Goal: Task Accomplishment & Management: Use online tool/utility

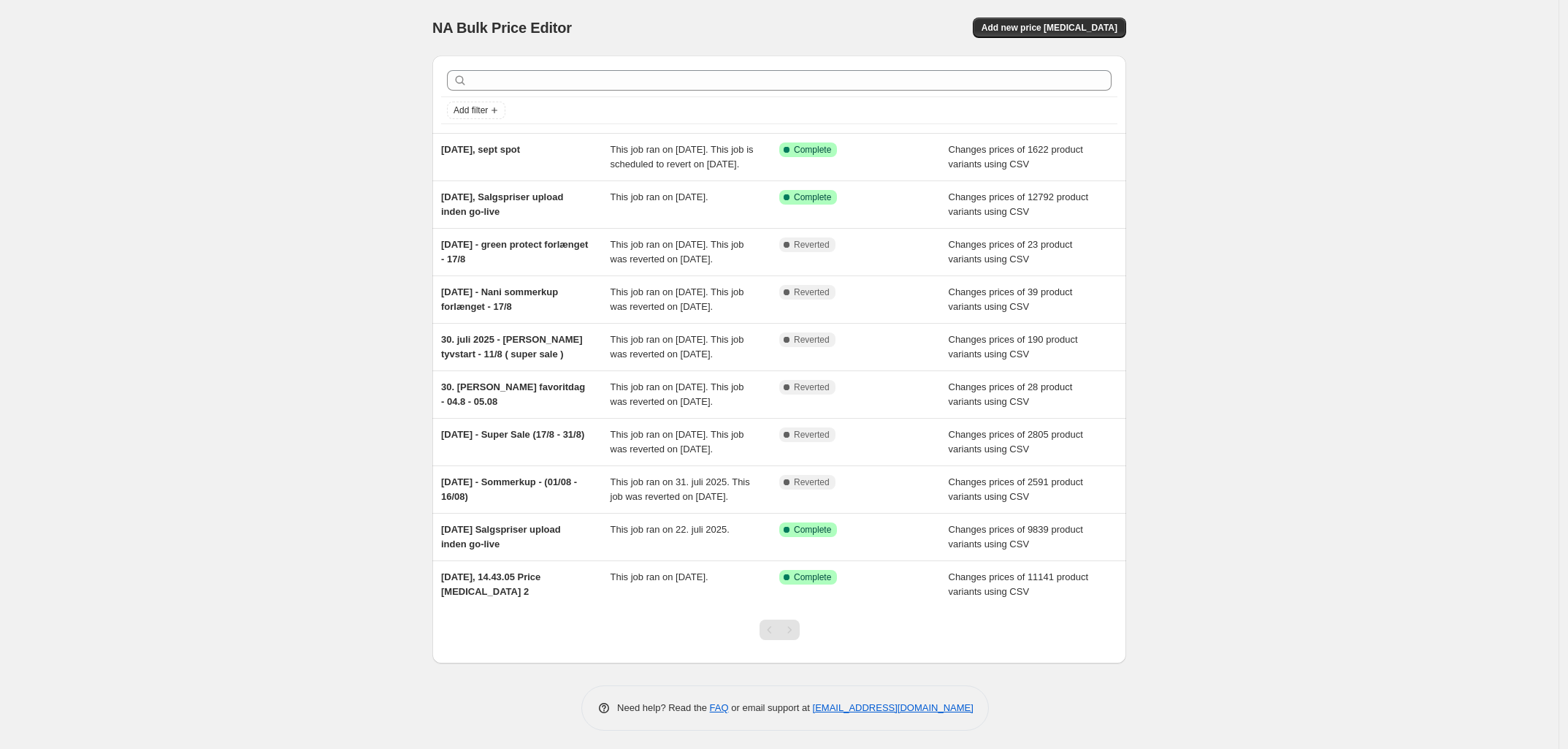
click at [362, 130] on div "NA Bulk Price Editor. This page is ready NA Bulk Price Editor Add new price [ME…" at bounding box center [779, 376] width 1559 height 752
click at [1064, 27] on span "Add new price change job" at bounding box center [1050, 28] width 136 height 12
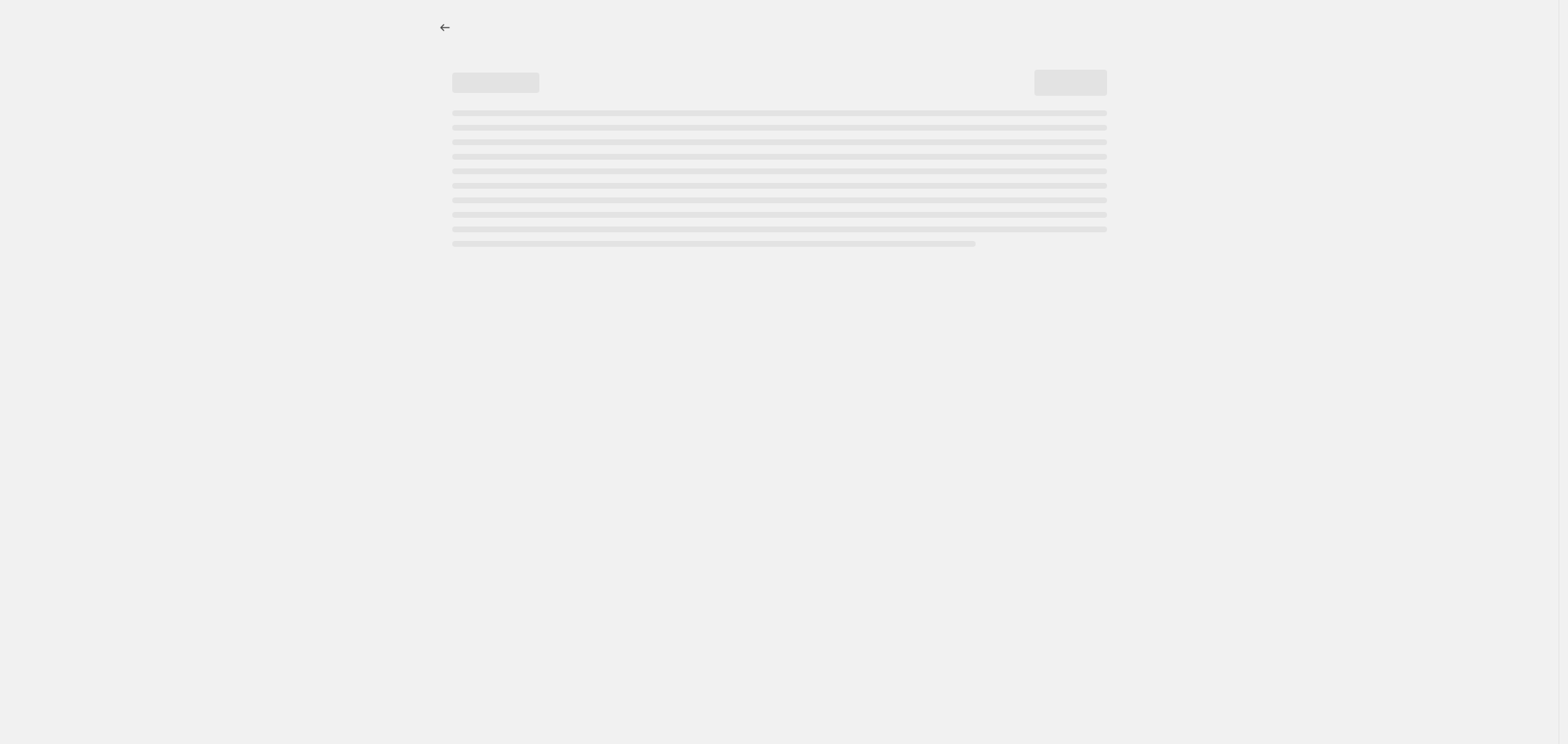
select select "percentage"
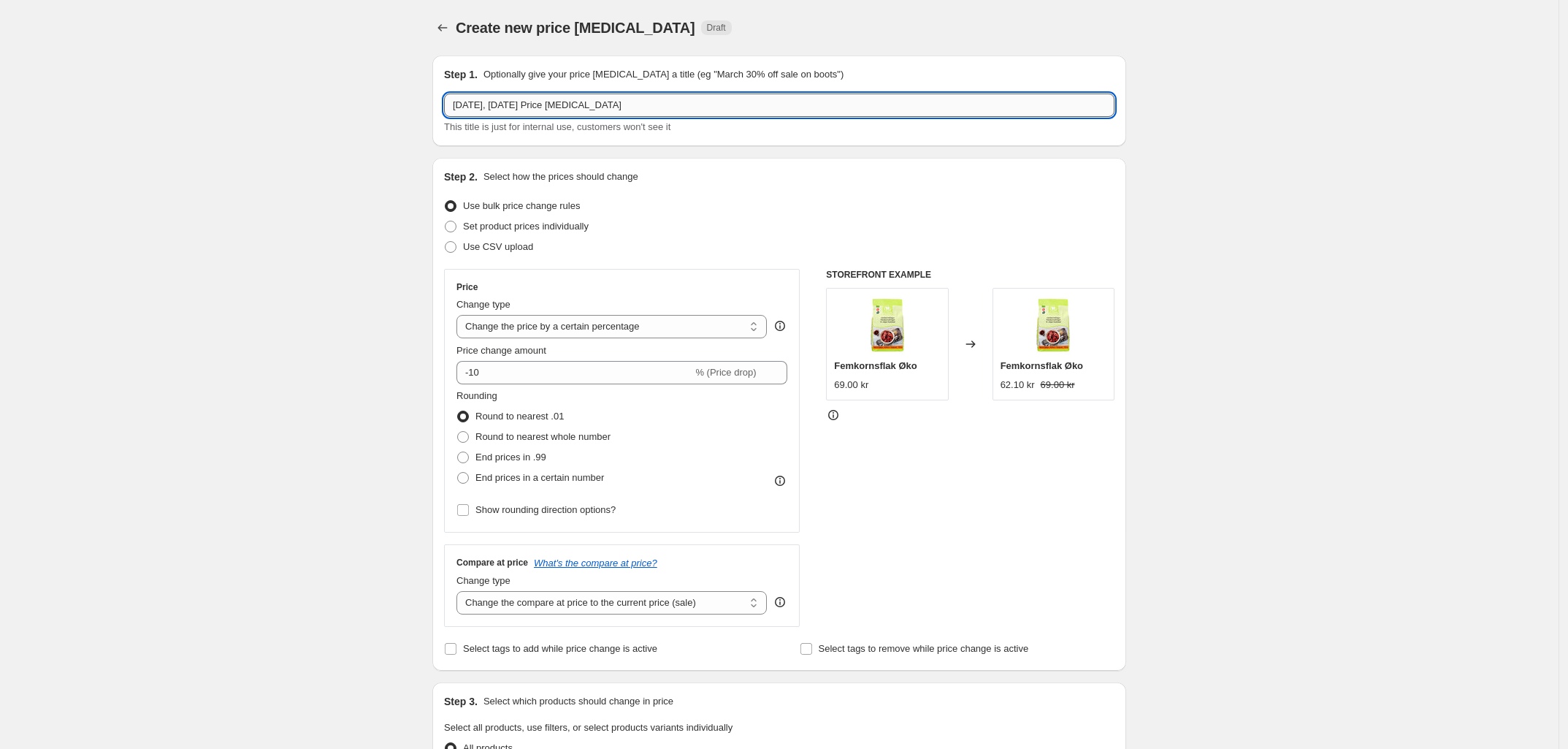
click at [612, 105] on input "18. sep. 2025, 11.05.20 Price change job" at bounding box center [779, 105] width 671 height 23
drag, startPoint x: 651, startPoint y: 99, endPoint x: 516, endPoint y: 106, distance: 135.2
click at [516, 106] on input "18. sep. 2025, 11.05.20 Price change job" at bounding box center [779, 105] width 671 height 23
type input "18. sep. 2025, Hormonology"
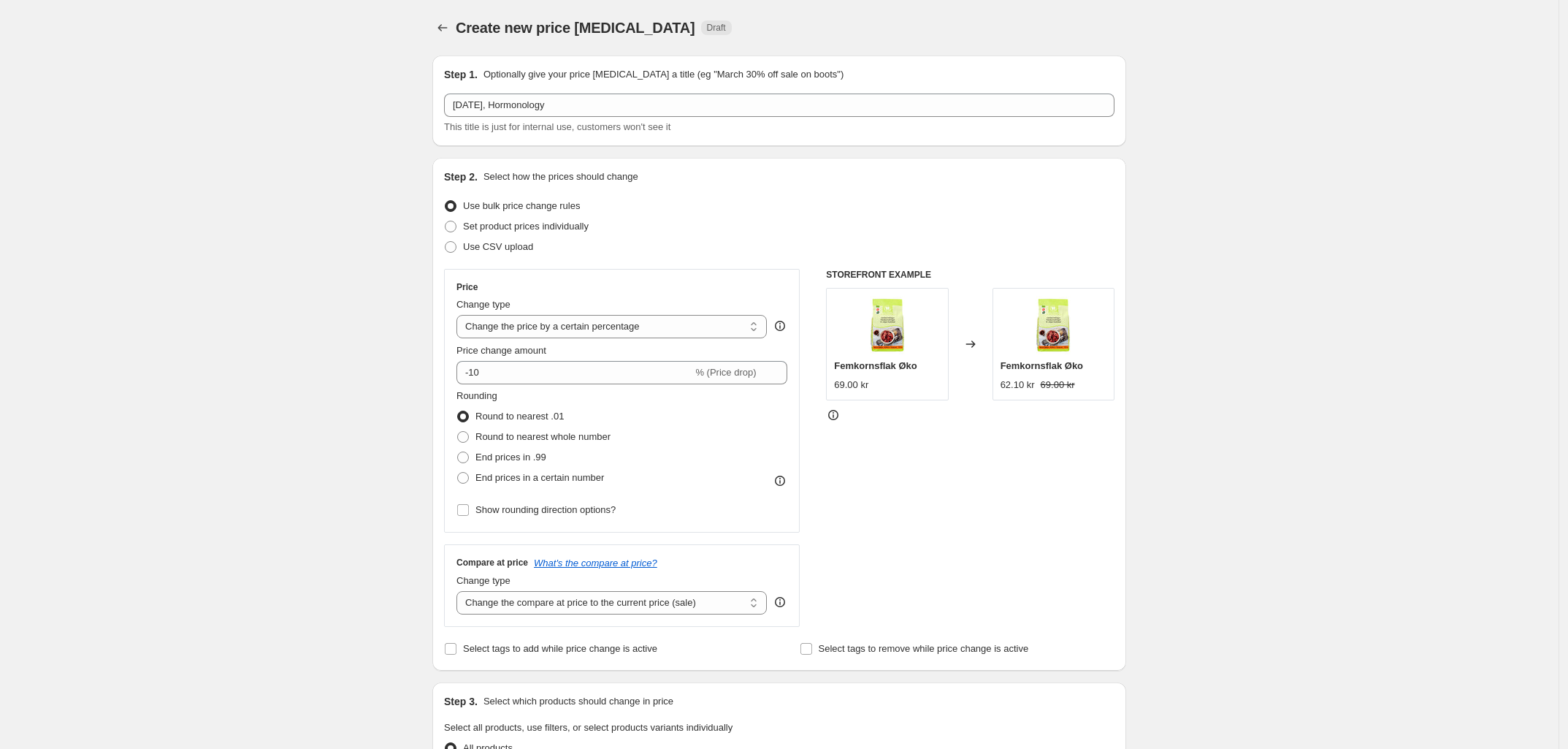
click at [310, 189] on div "Create new price change job. This page is ready Create new price change job Dra…" at bounding box center [779, 730] width 1559 height 1460
click at [452, 226] on span at bounding box center [451, 226] width 12 height 12
click at [446, 221] on input "Set product prices individually" at bounding box center [445, 220] width 1 height 1
radio input "true"
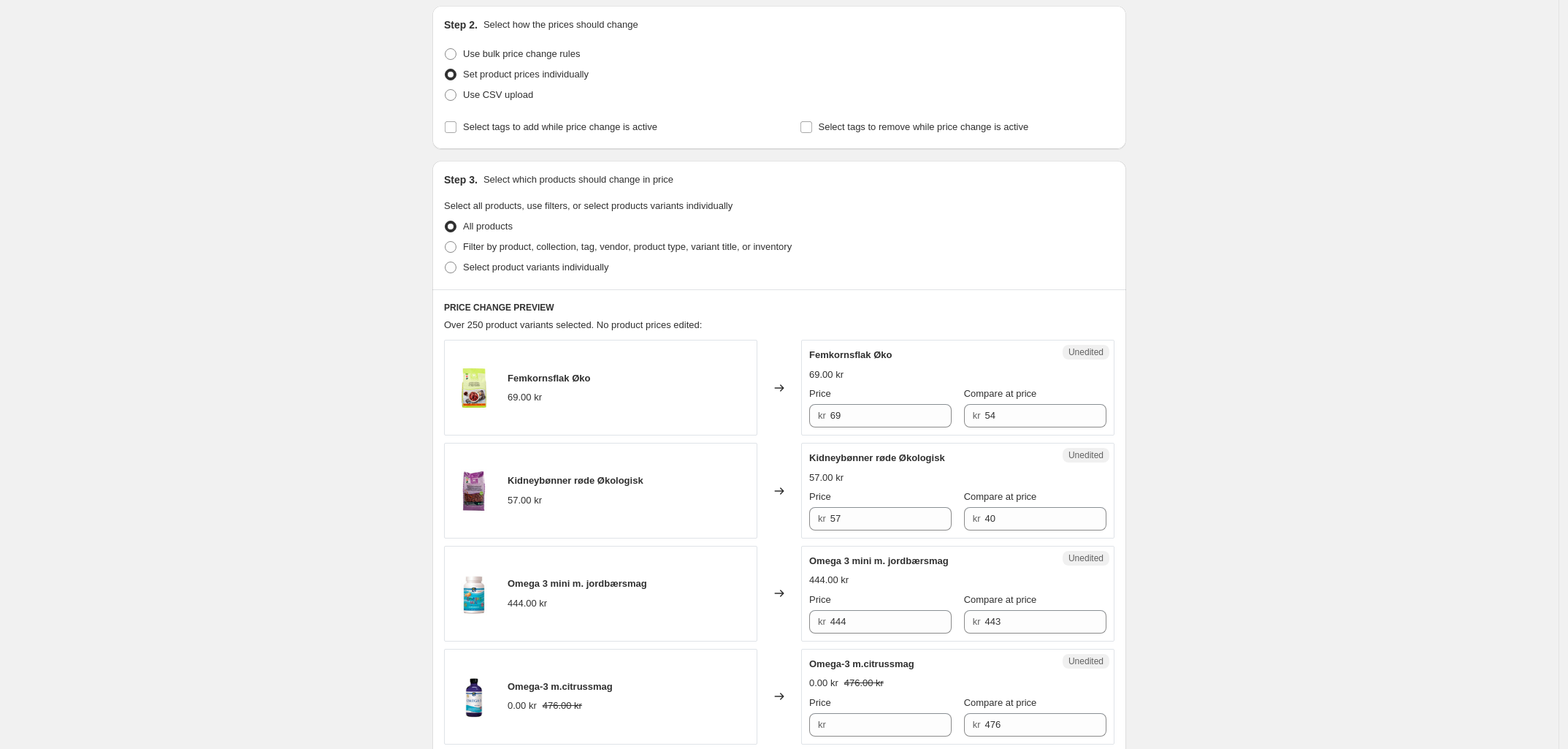
scroll to position [183, 0]
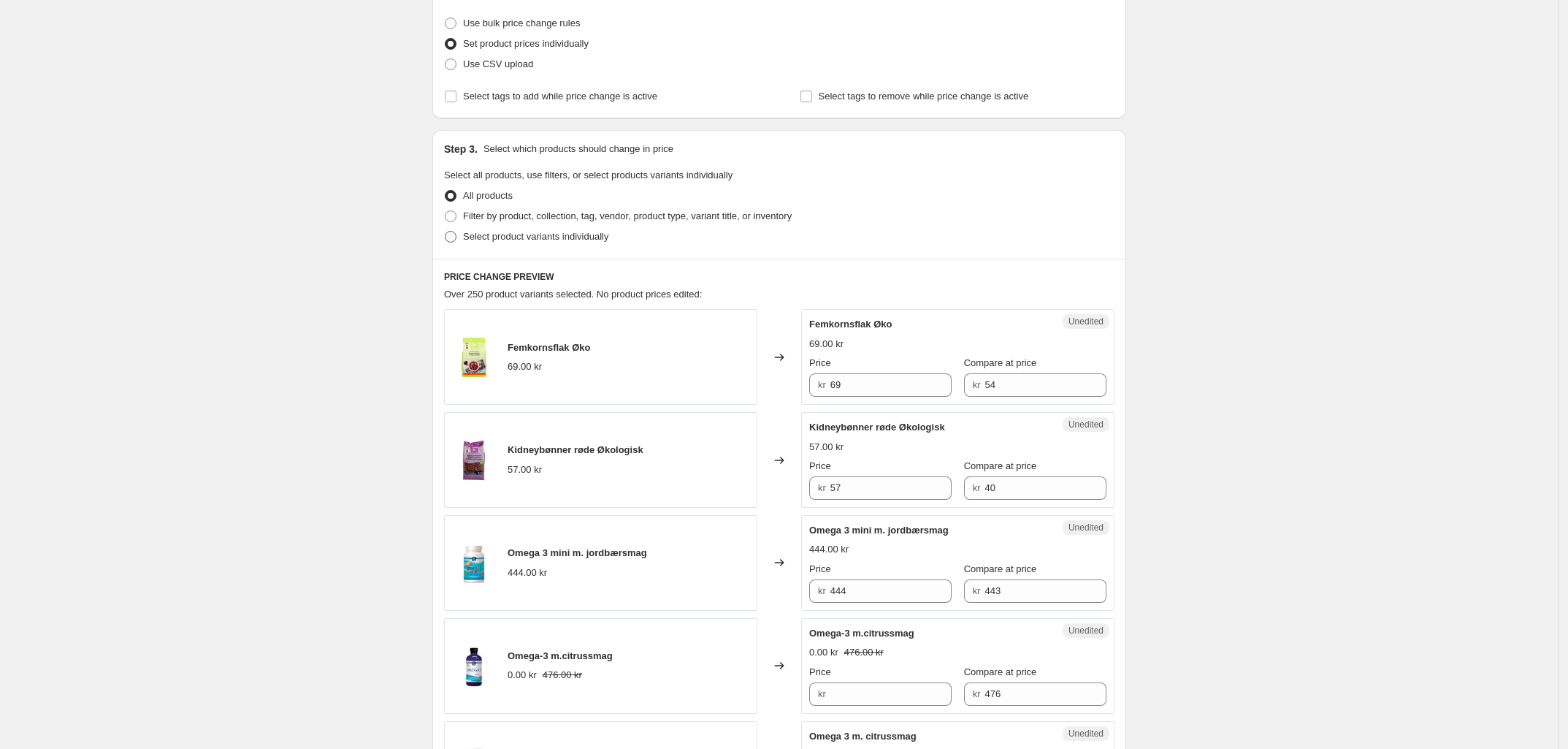
click at [454, 235] on span at bounding box center [451, 237] width 12 height 12
click at [446, 231] on input "Select product variants individually" at bounding box center [445, 231] width 1 height 1
radio input "true"
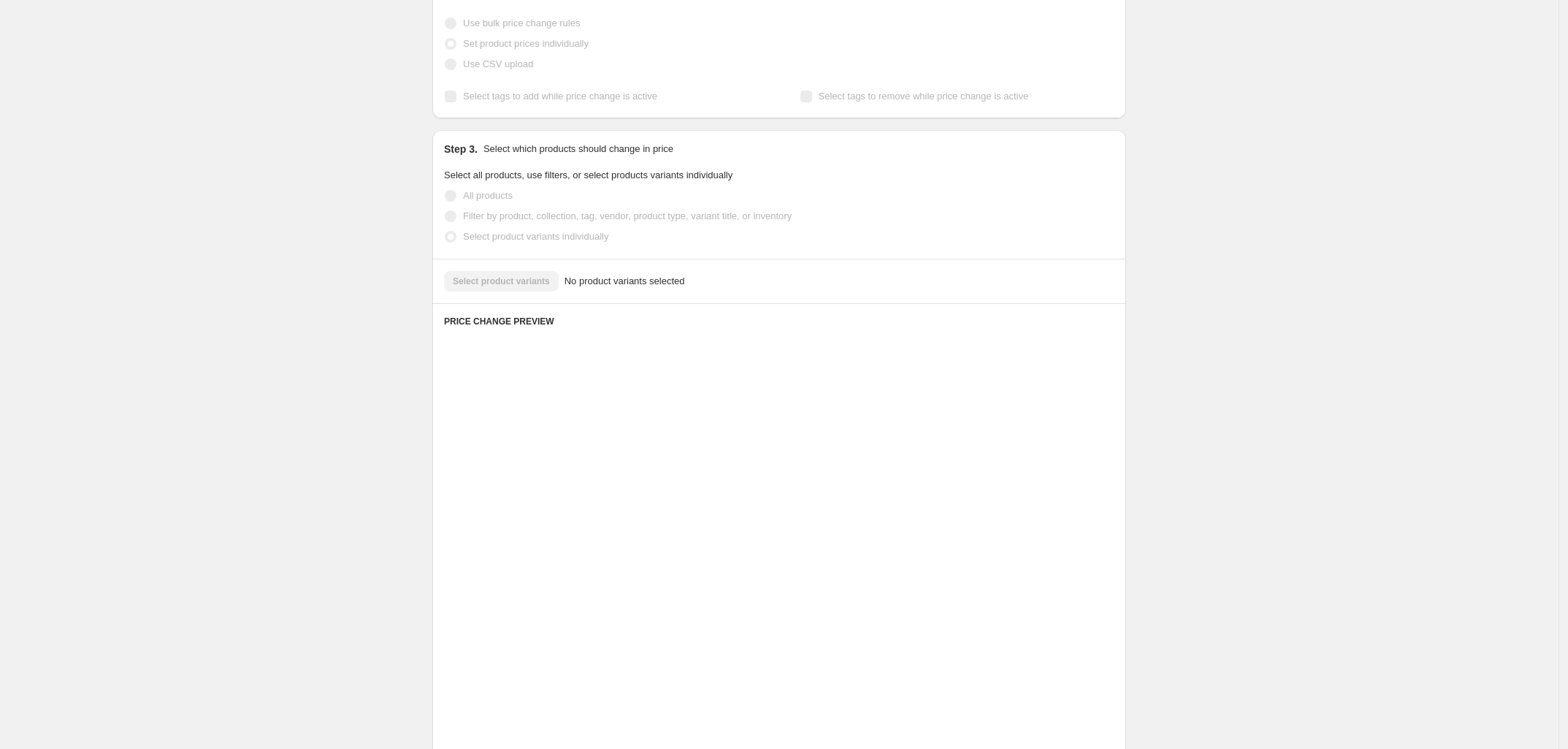
scroll to position [19, 0]
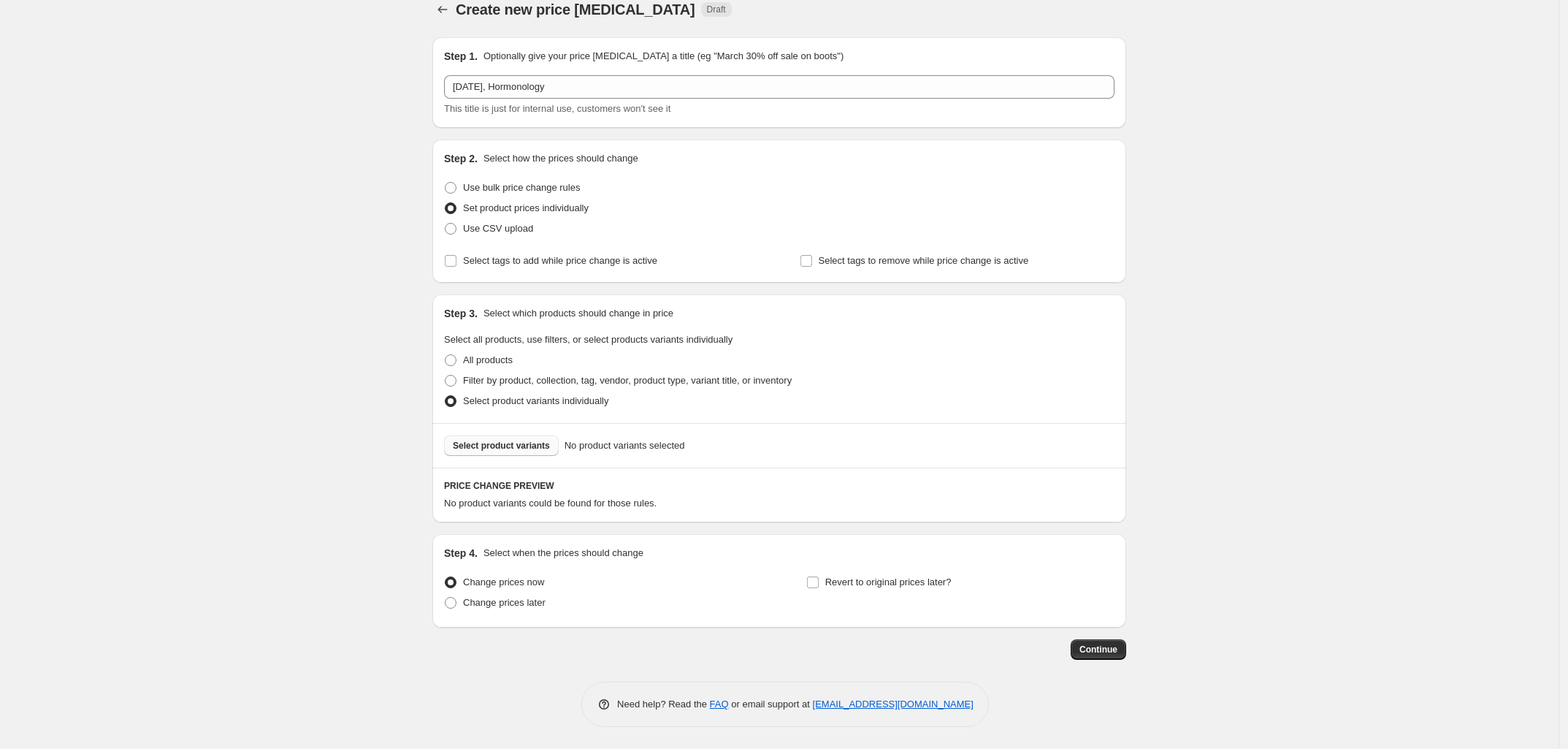
click at [521, 437] on button "Select product variants" at bounding box center [501, 446] width 115 height 21
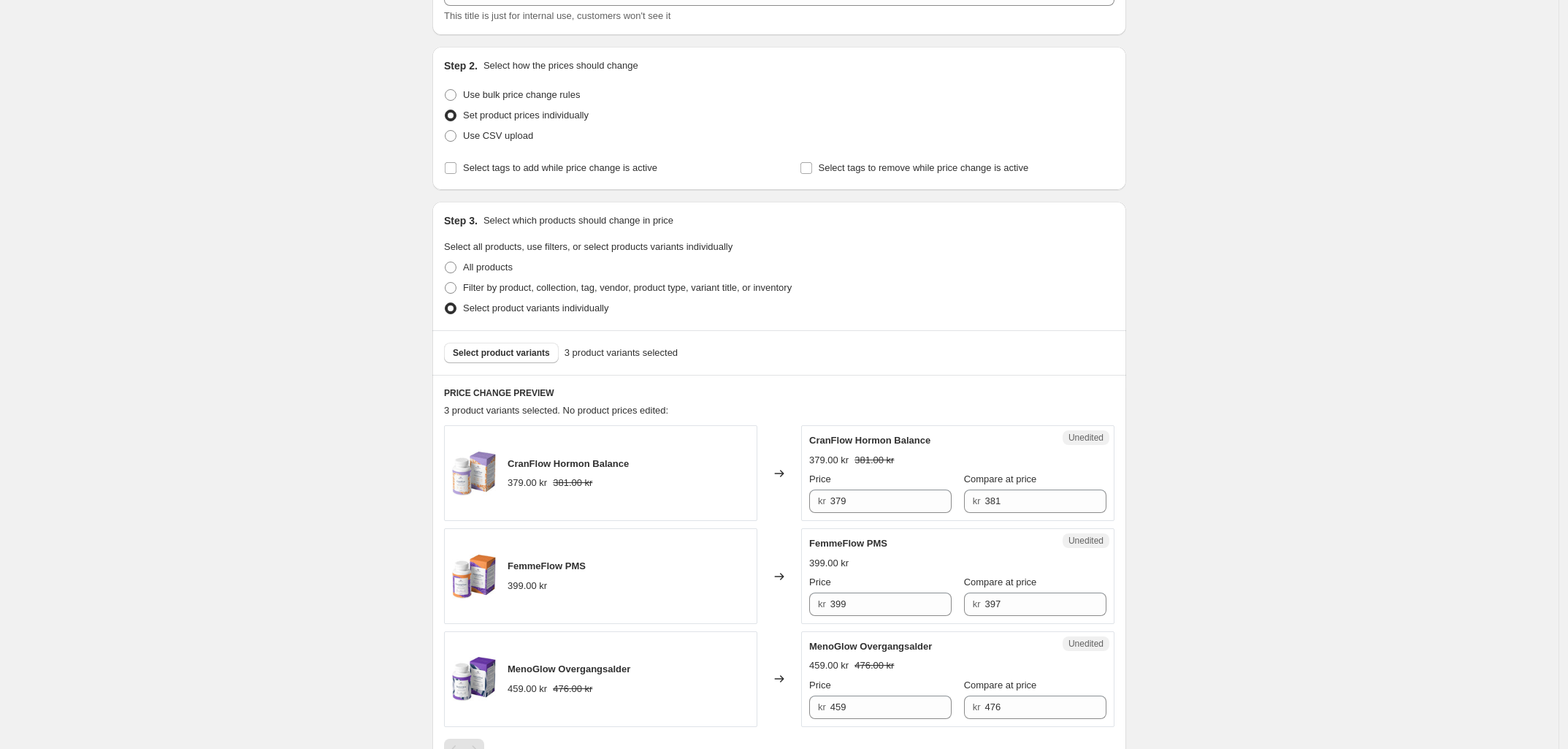
scroll to position [111, 0]
click at [451, 93] on span at bounding box center [451, 96] width 12 height 12
click at [446, 91] on input "Use bulk price change rules" at bounding box center [445, 90] width 1 height 1
radio input "true"
select select "percentage"
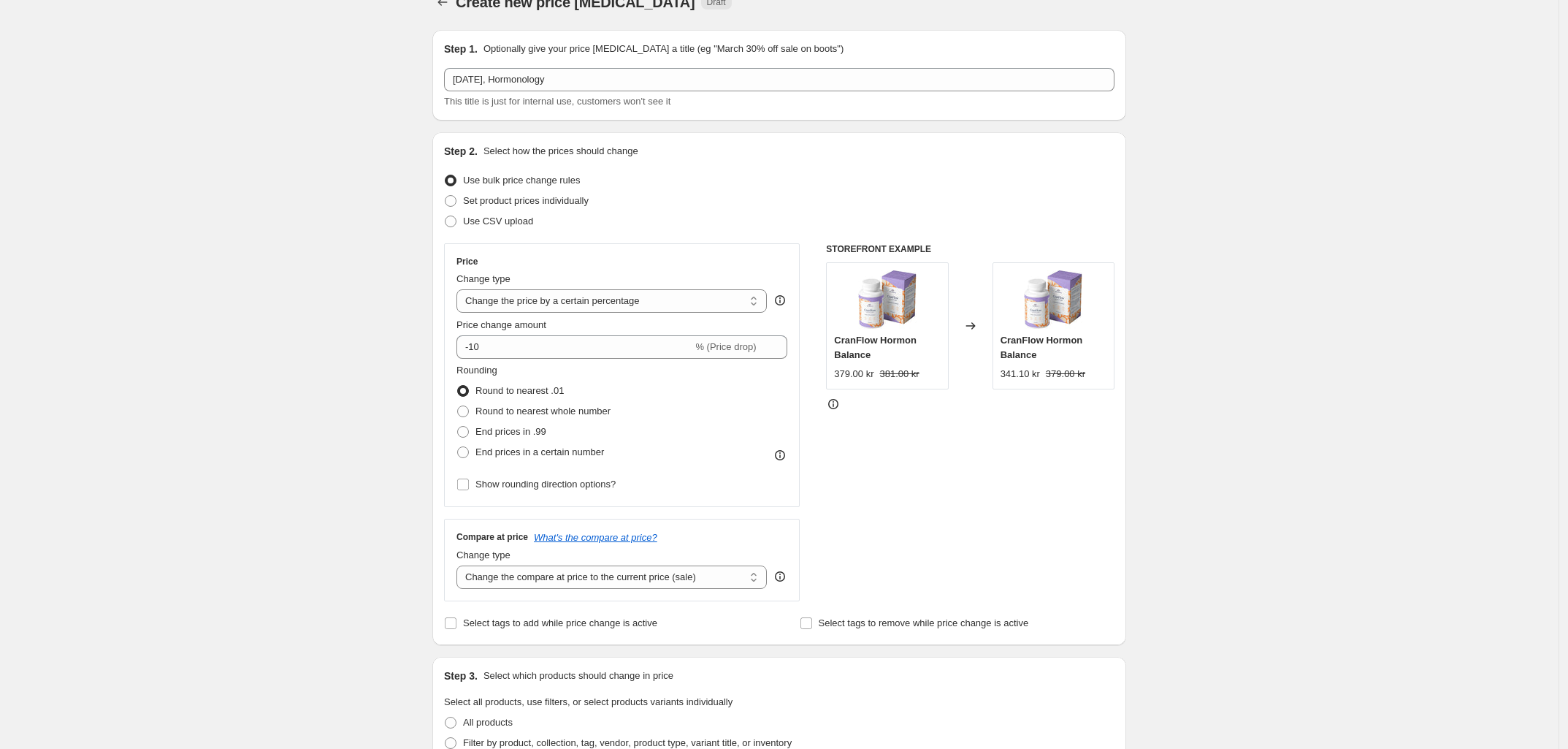
scroll to position [19, 0]
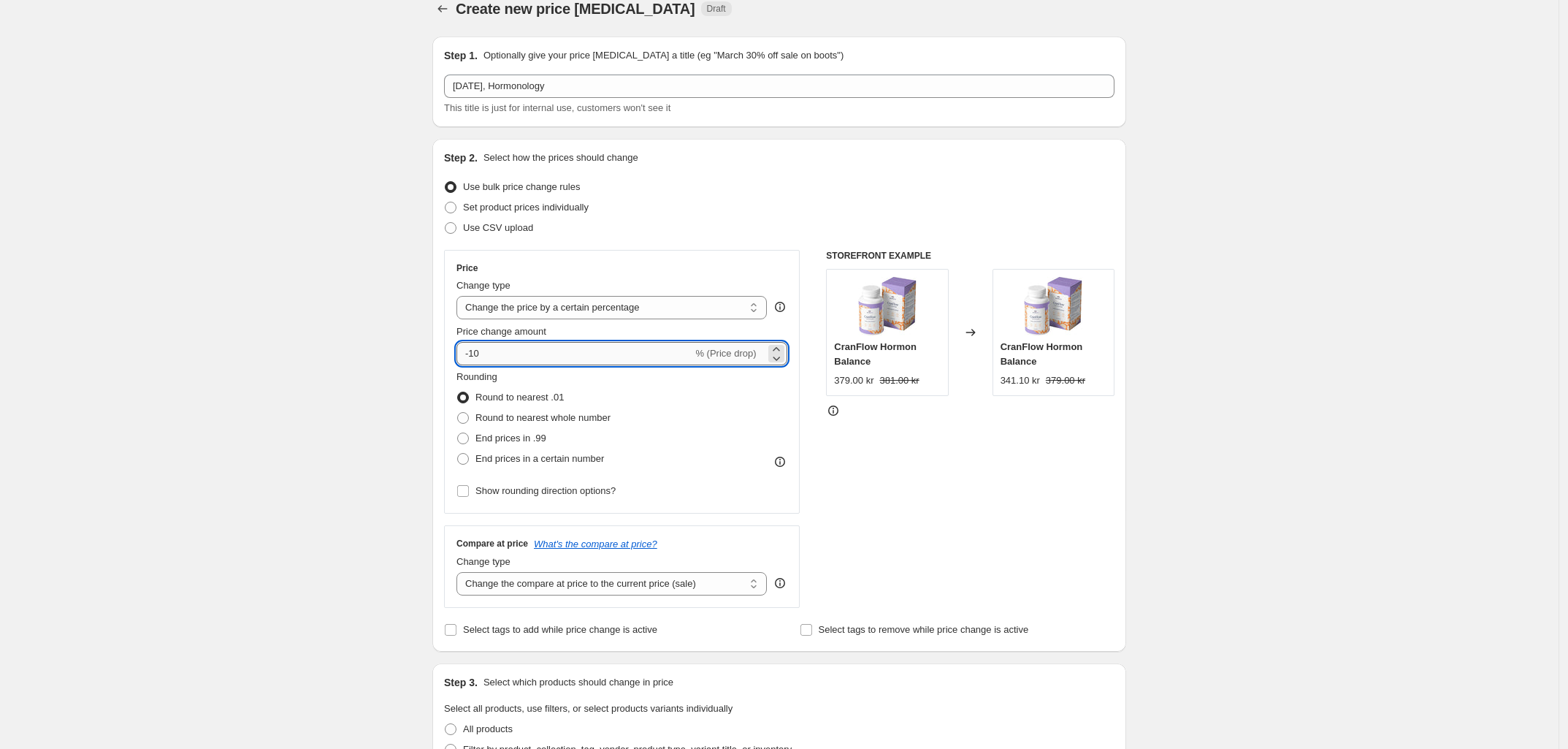
click at [502, 353] on input "-10" at bounding box center [574, 353] width 236 height 23
type input "-1"
click at [403, 351] on div "Create new price change job. This page is ready Create new price change job Dra…" at bounding box center [779, 666] width 1559 height 1370
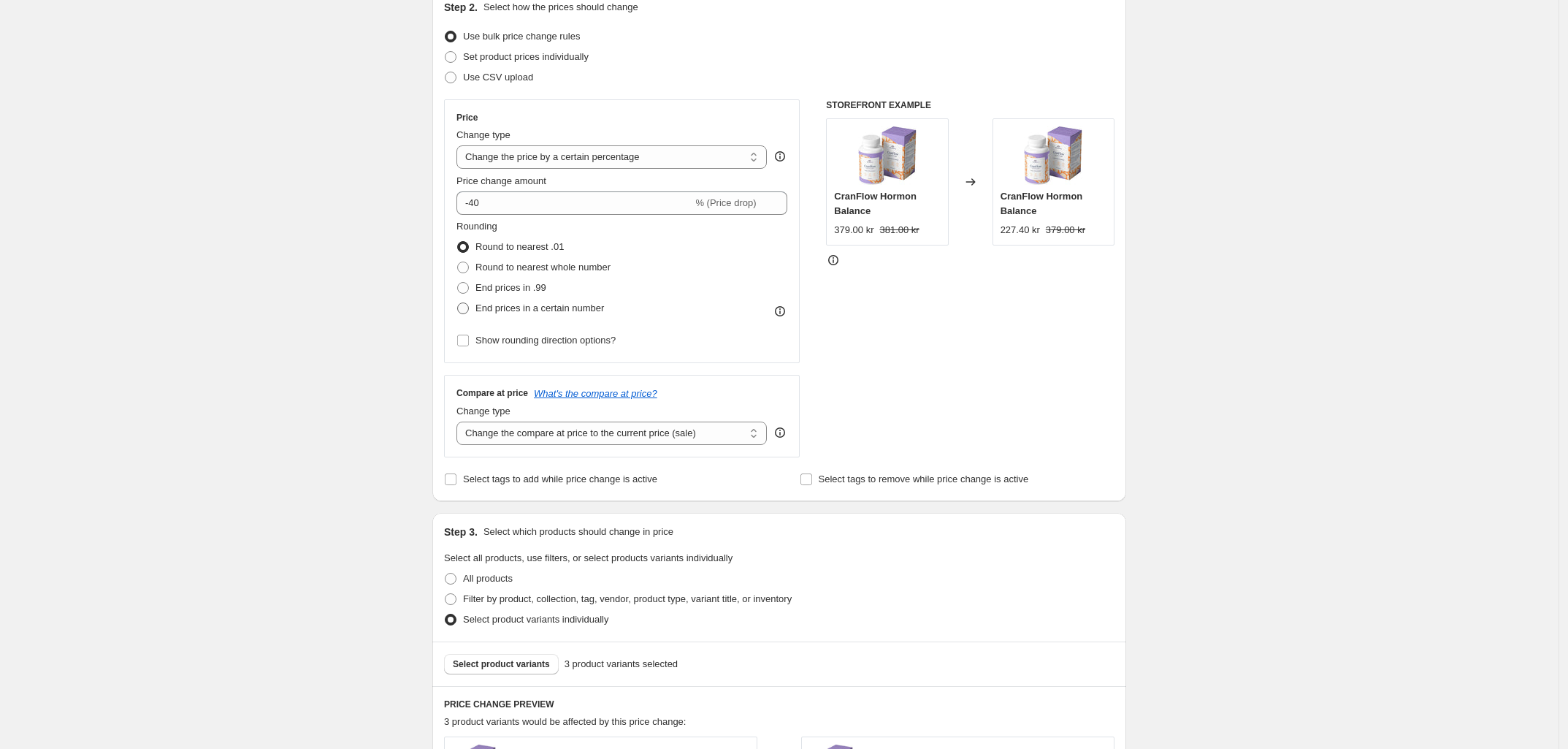
scroll to position [201, 0]
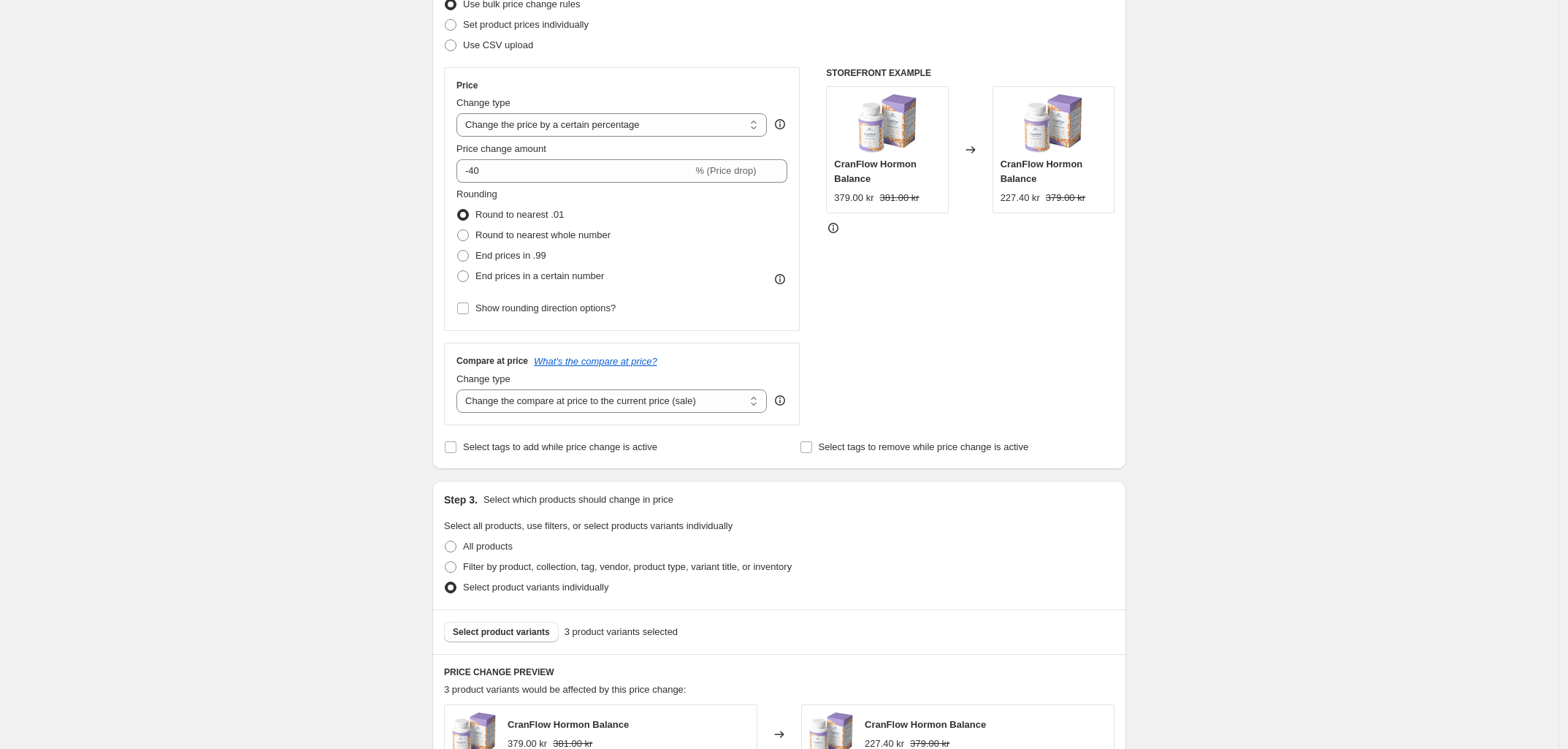
click at [396, 230] on div "Create new price change job. This page is ready Create new price change job Dra…" at bounding box center [779, 483] width 1559 height 1370
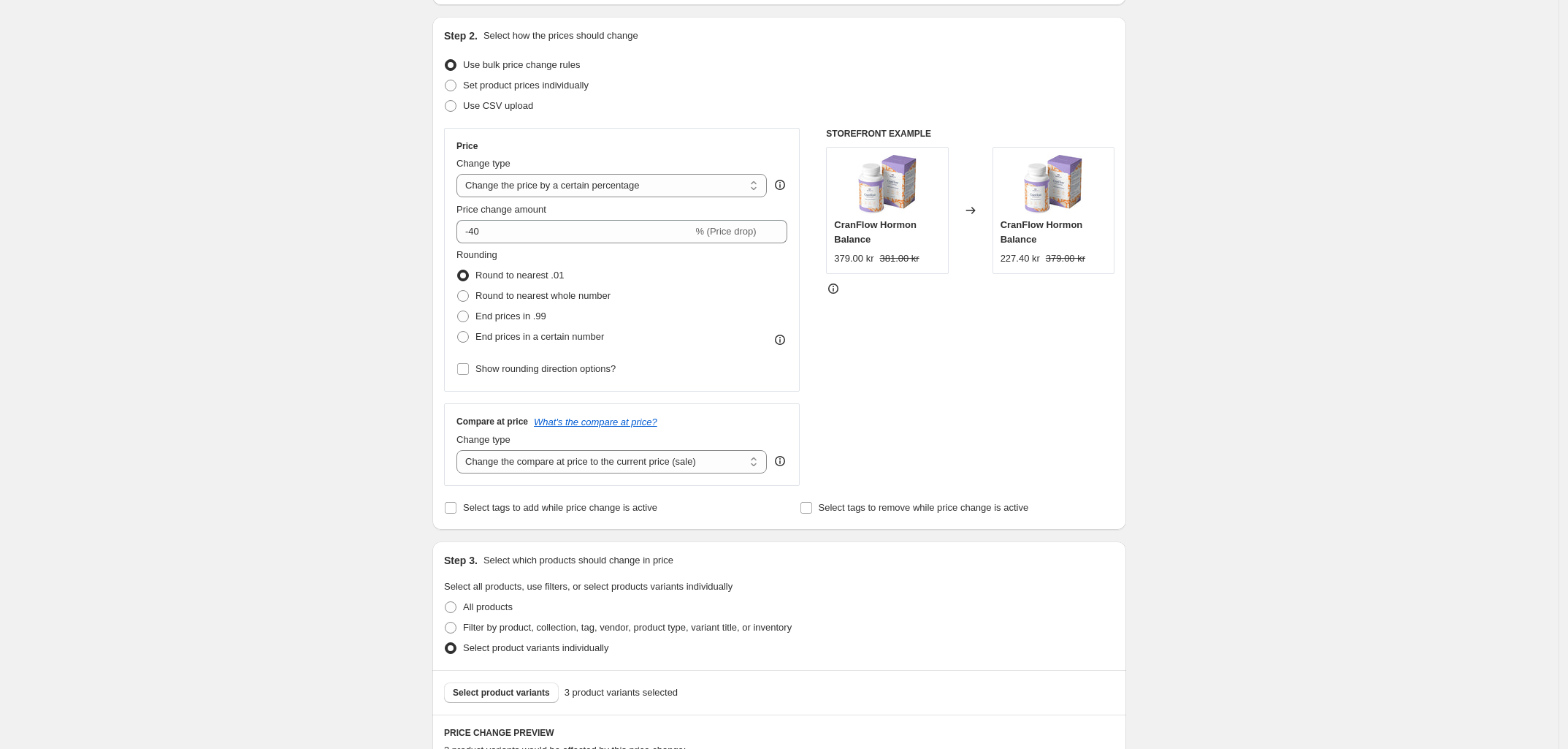
scroll to position [111, 0]
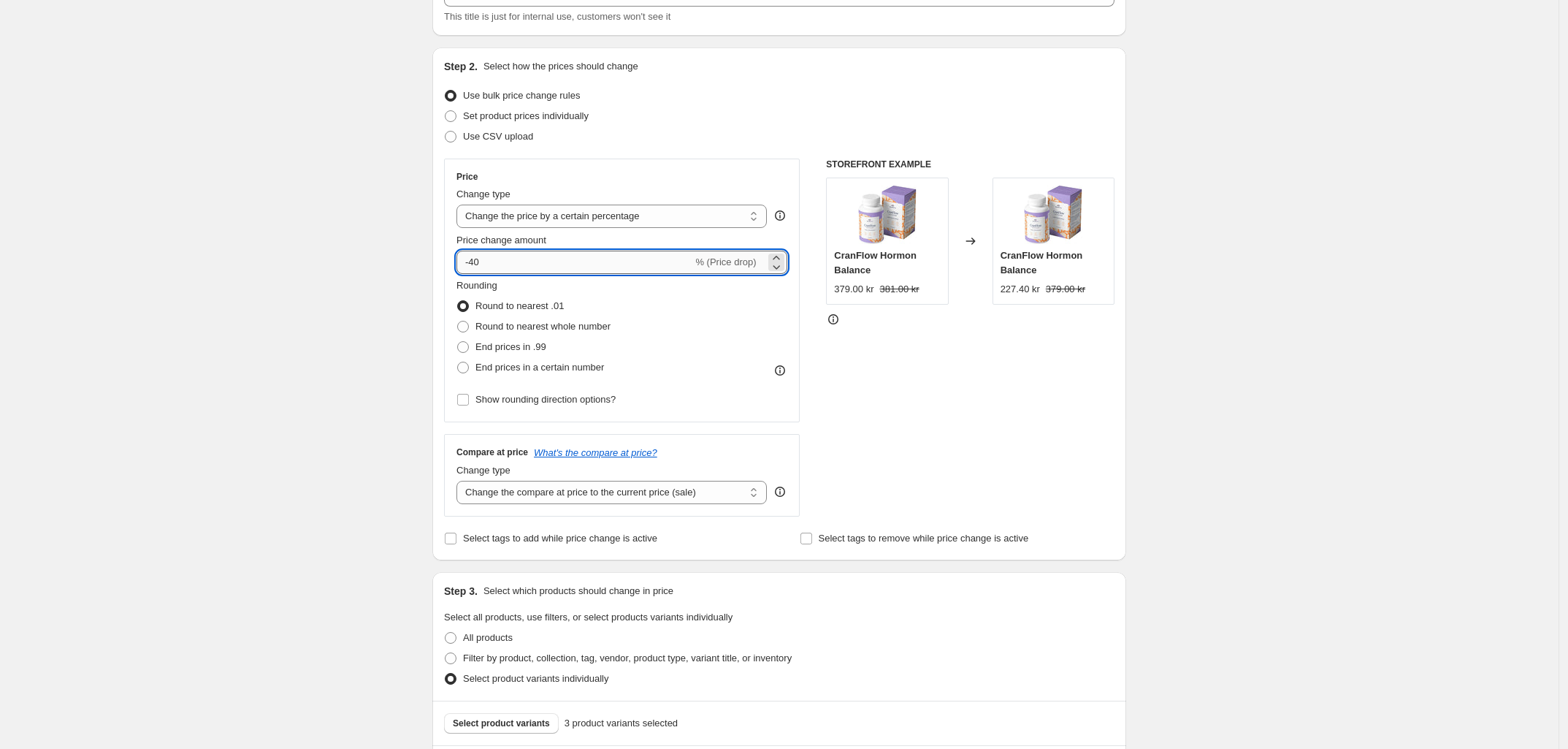
click at [507, 267] on input "-40" at bounding box center [574, 261] width 236 height 23
click at [608, 136] on div "Use CSV upload" at bounding box center [779, 136] width 671 height 21
click at [548, 267] on input "40" at bounding box center [566, 261] width 219 height 23
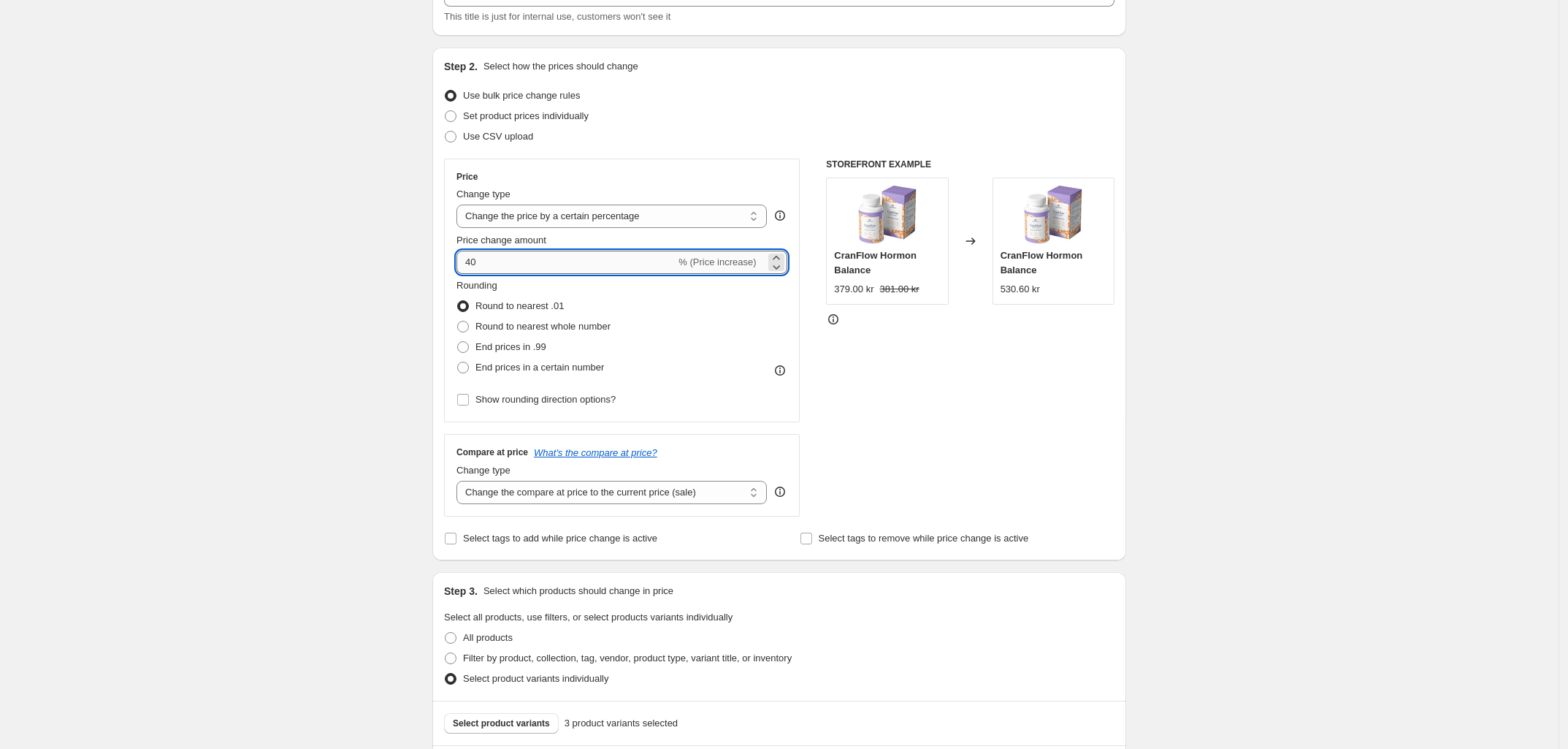
click at [548, 267] on input "40" at bounding box center [566, 261] width 219 height 23
type input "4"
type input "-3"
type input "-40"
click at [422, 276] on div "Create new price change job. This page is ready Create new price change job Dra…" at bounding box center [779, 574] width 729 height 1370
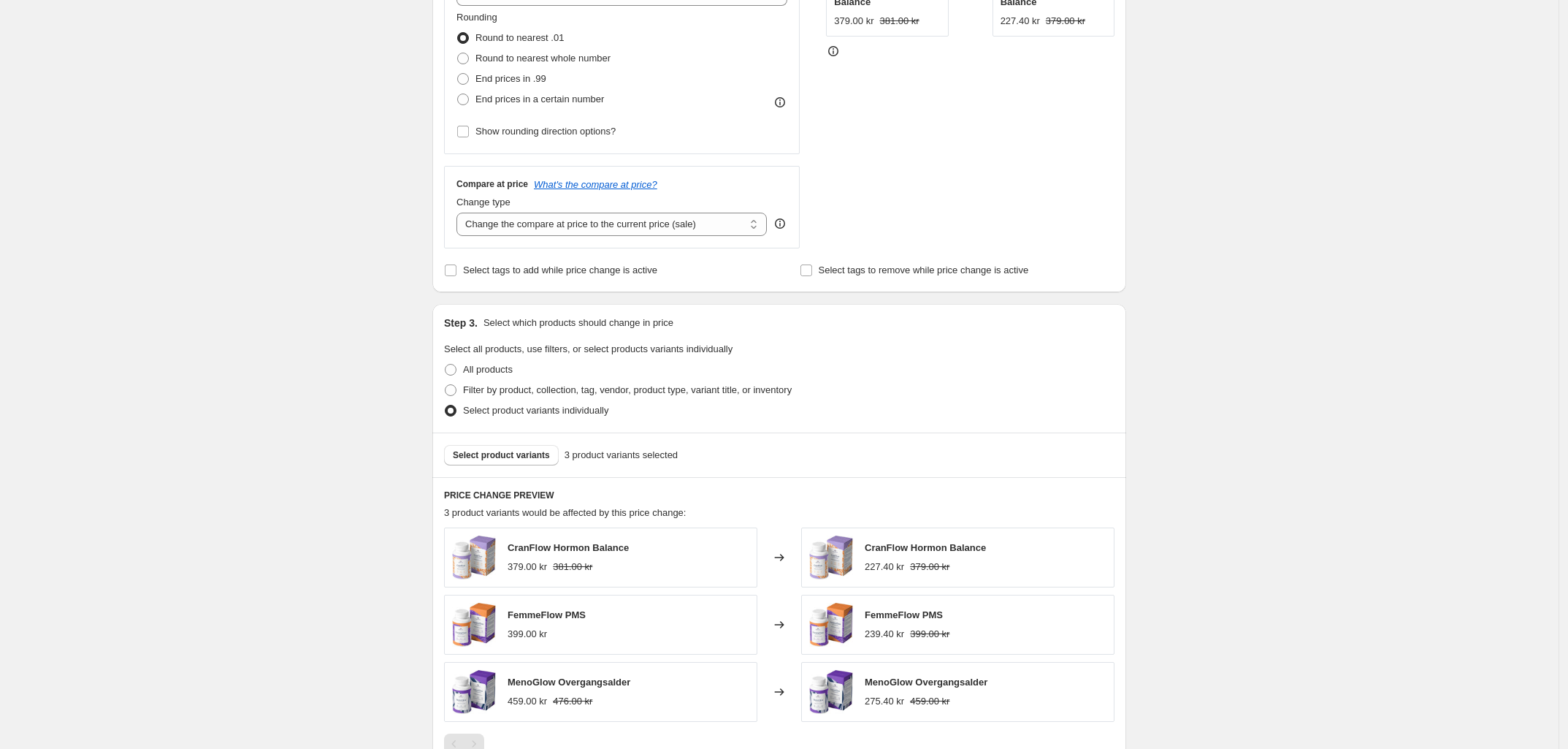
scroll to position [293, 0]
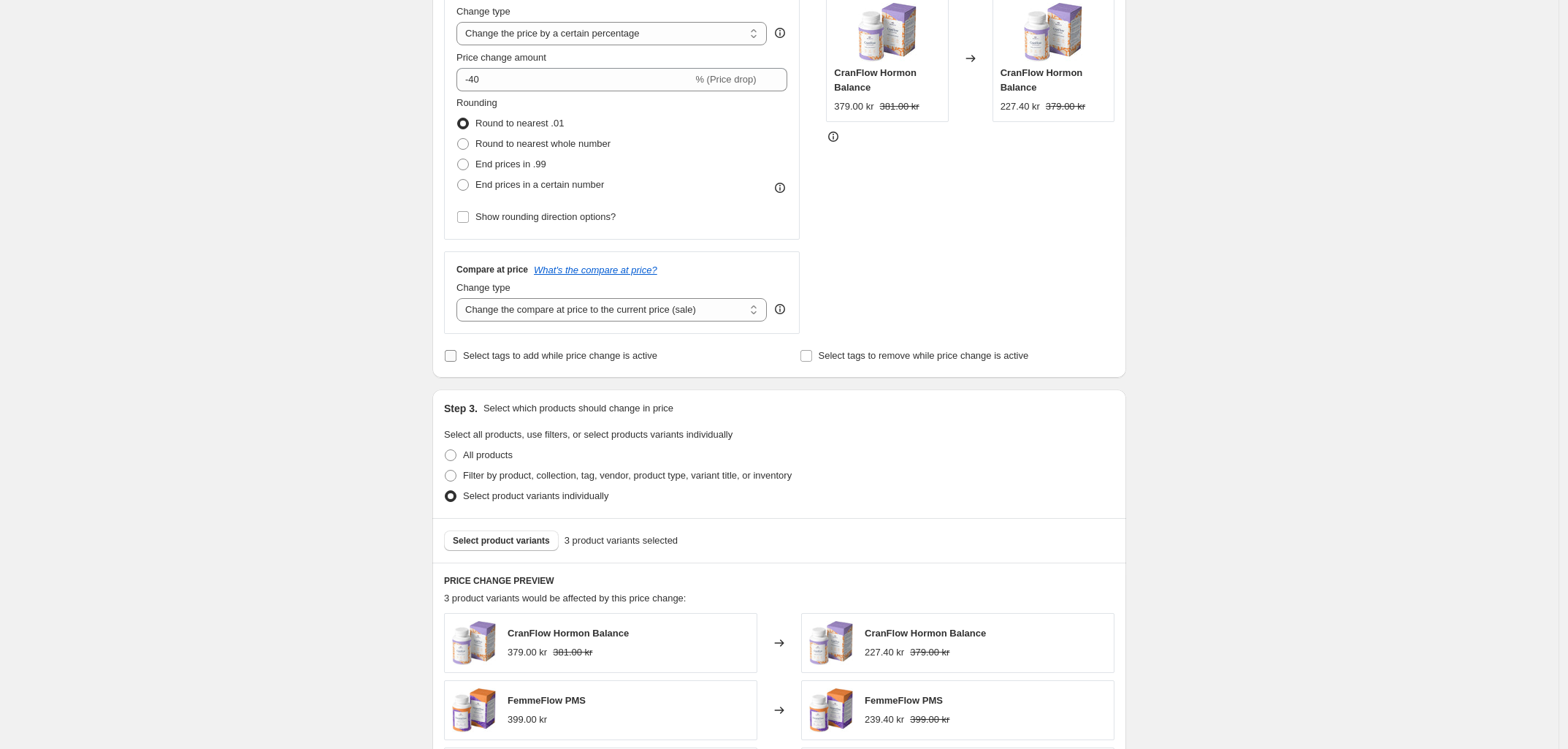
click at [457, 355] on input "Select tags to add while price change is active" at bounding box center [451, 356] width 12 height 12
checkbox input "true"
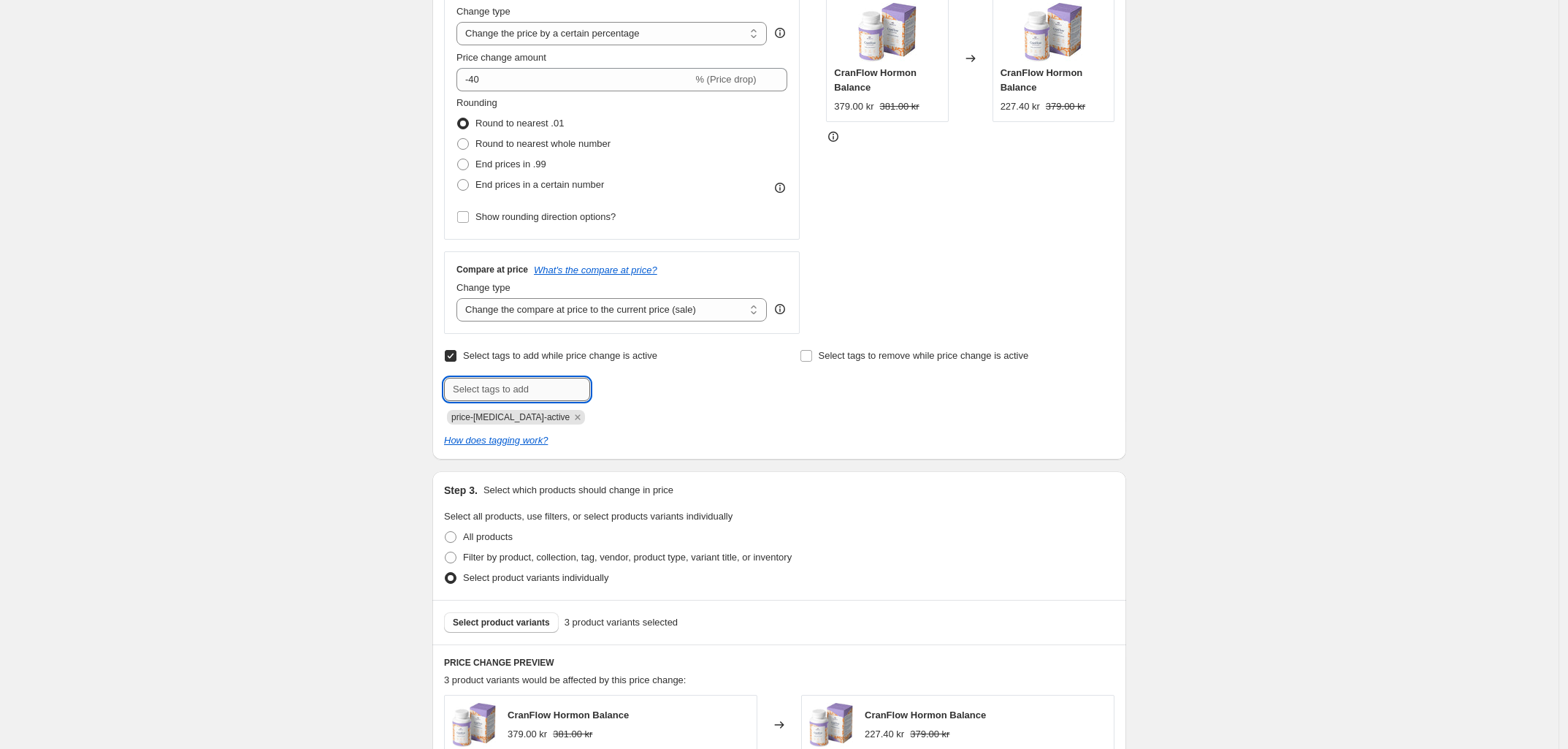
click at [505, 394] on input "text" at bounding box center [517, 389] width 146 height 23
click at [730, 422] on div "price-change-job-active" at bounding box center [601, 416] width 314 height 17
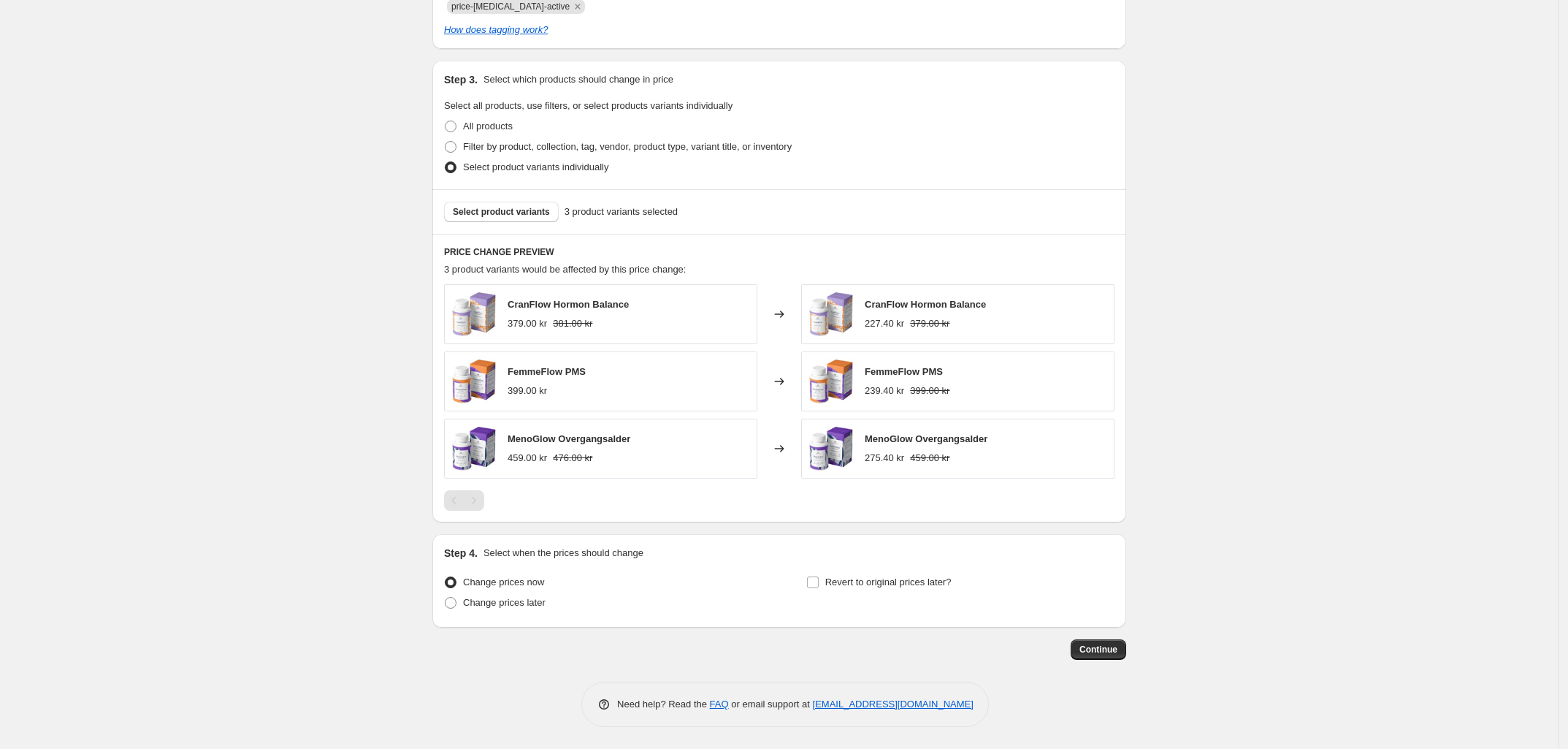
scroll to position [706, 0]
click at [855, 583] on span "Revert to original prices later?" at bounding box center [888, 582] width 126 height 11
click at [819, 583] on input "Revert to original prices later?" at bounding box center [813, 583] width 12 height 12
checkbox input "true"
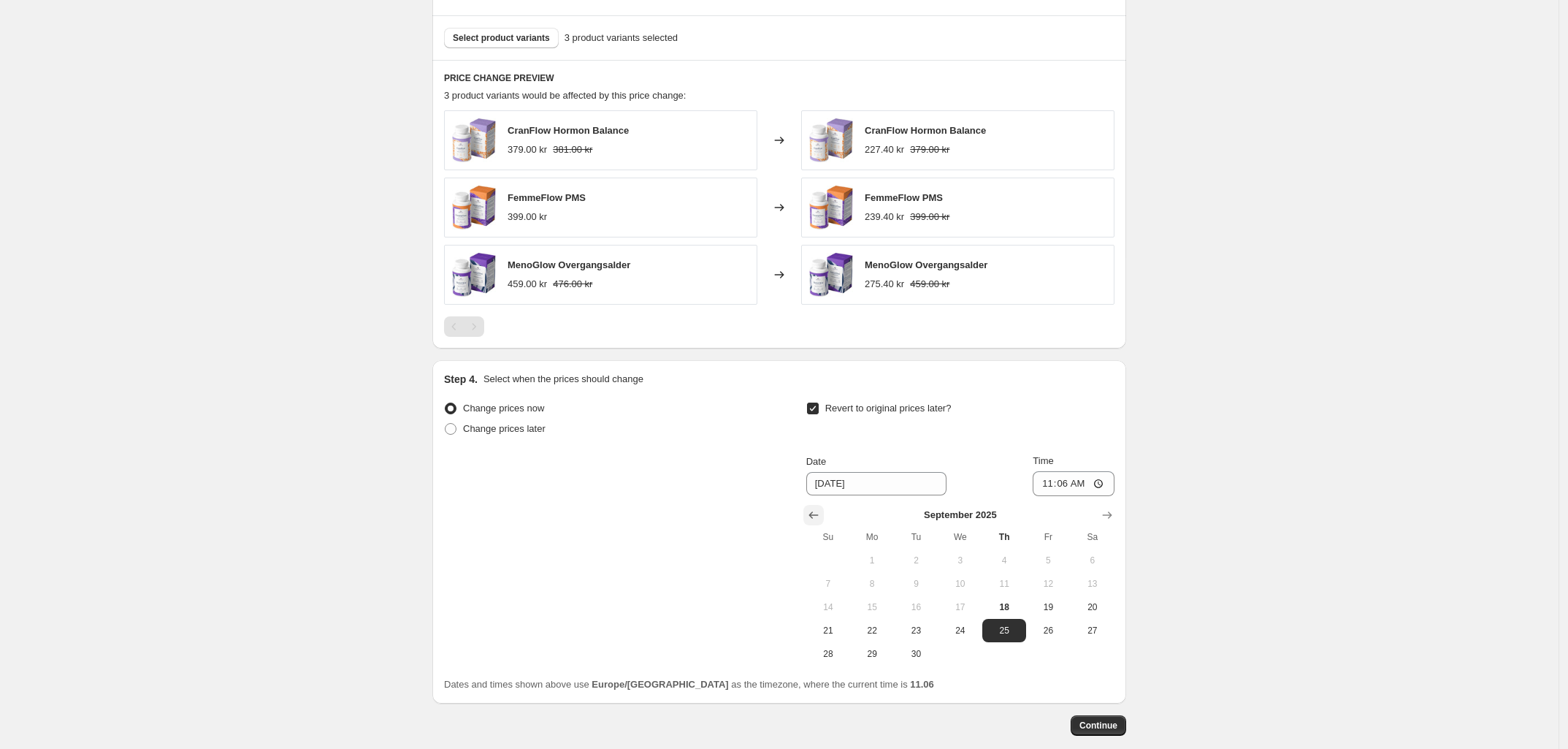
scroll to position [889, 0]
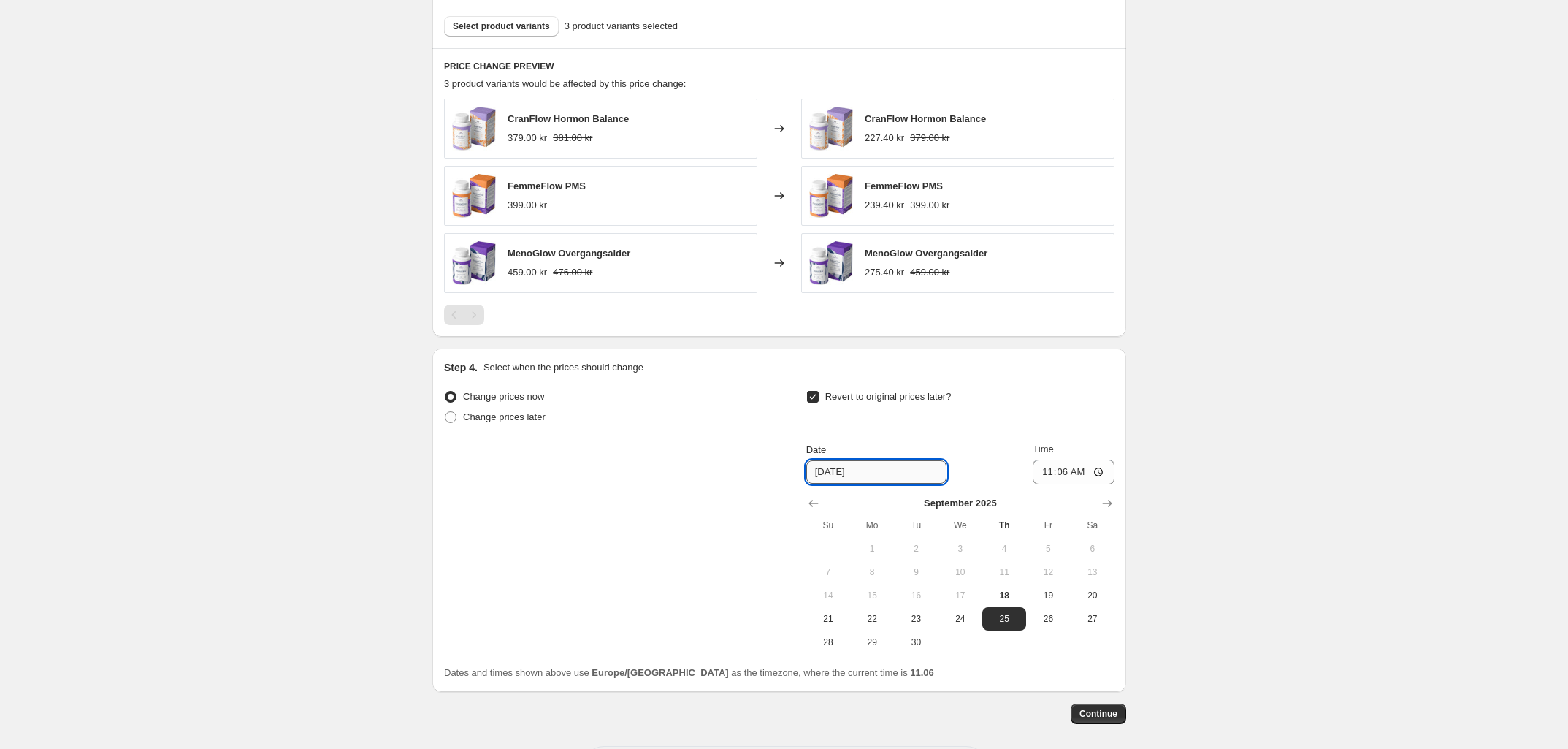
click at [828, 464] on input "9/25/2025" at bounding box center [877, 471] width 141 height 23
click at [834, 646] on span "28" at bounding box center [829, 642] width 33 height 12
type input "9/28/2025"
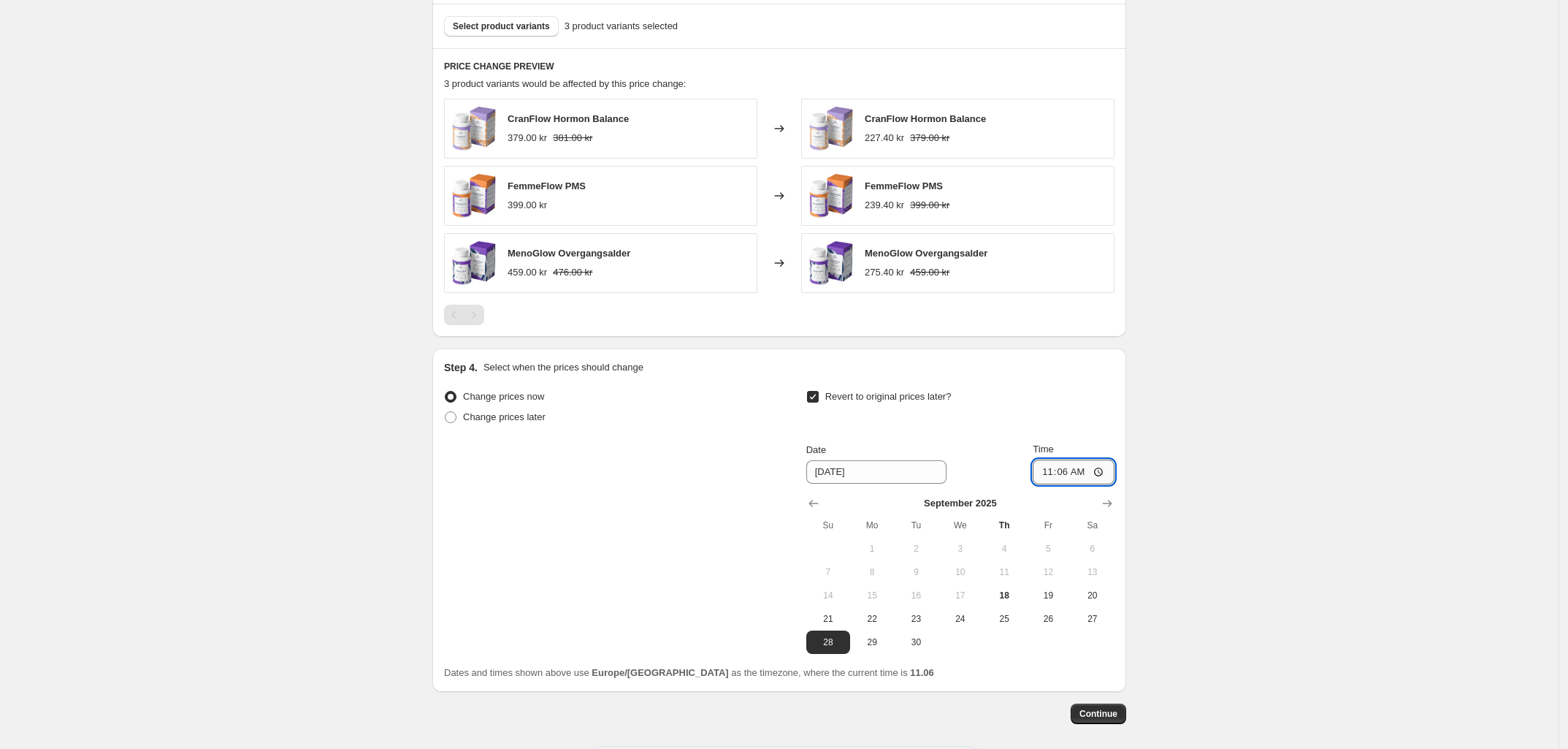
click at [1072, 468] on input "11:06" at bounding box center [1073, 471] width 81 height 25
type input "23:59"
click at [885, 374] on div "Step 4. Select when the prices should change" at bounding box center [779, 367] width 671 height 15
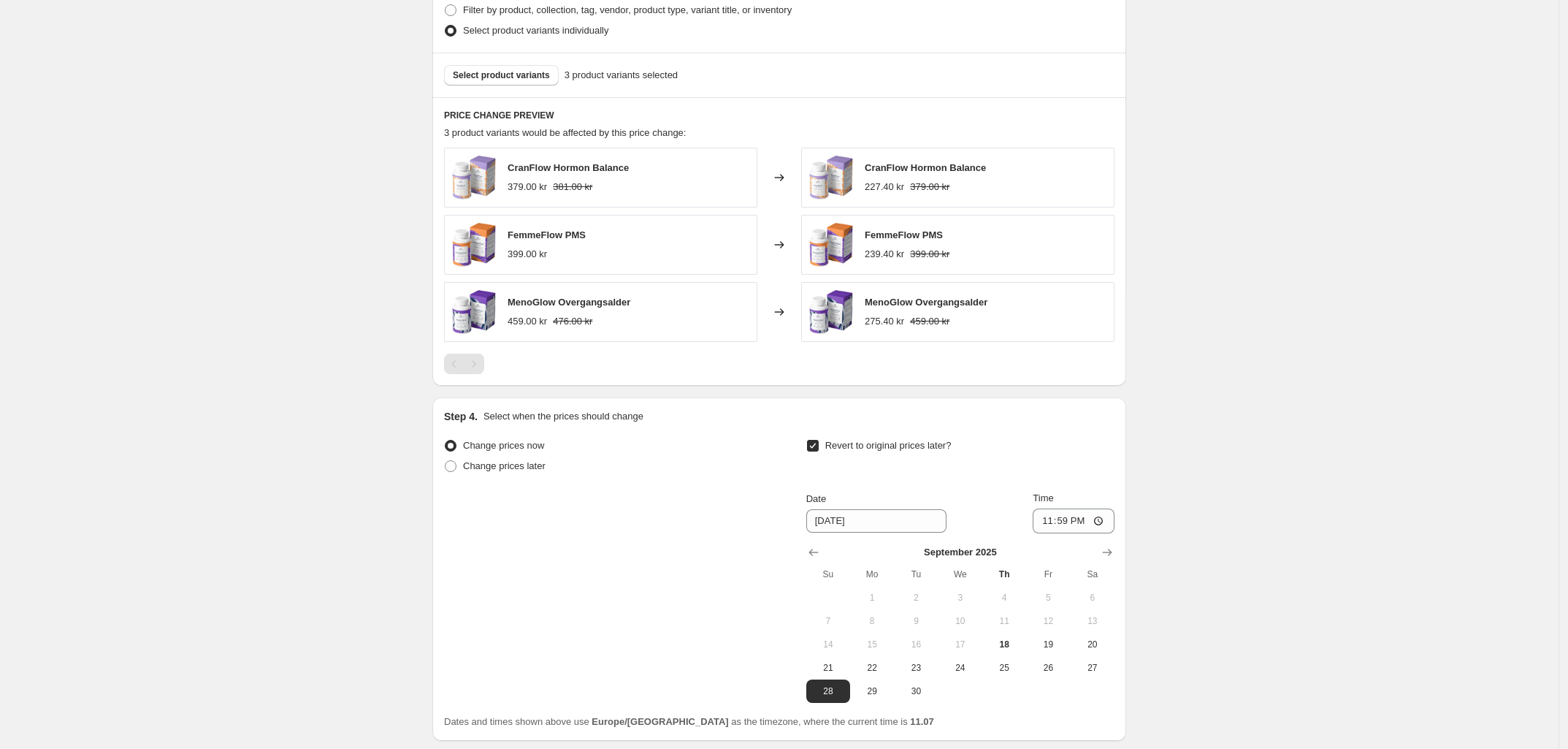
scroll to position [956, 0]
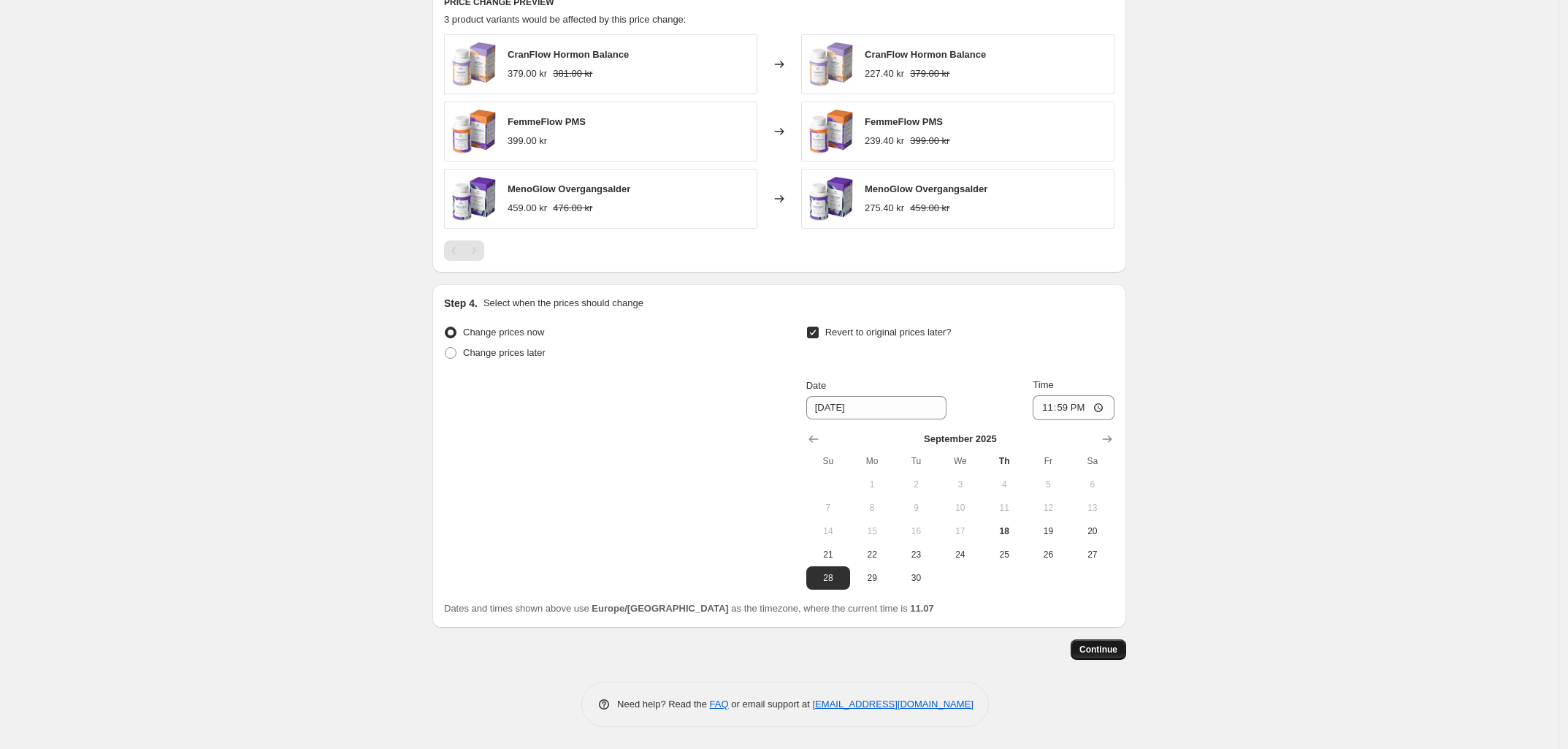
click at [1103, 652] on span "Continue" at bounding box center [1098, 650] width 38 height 12
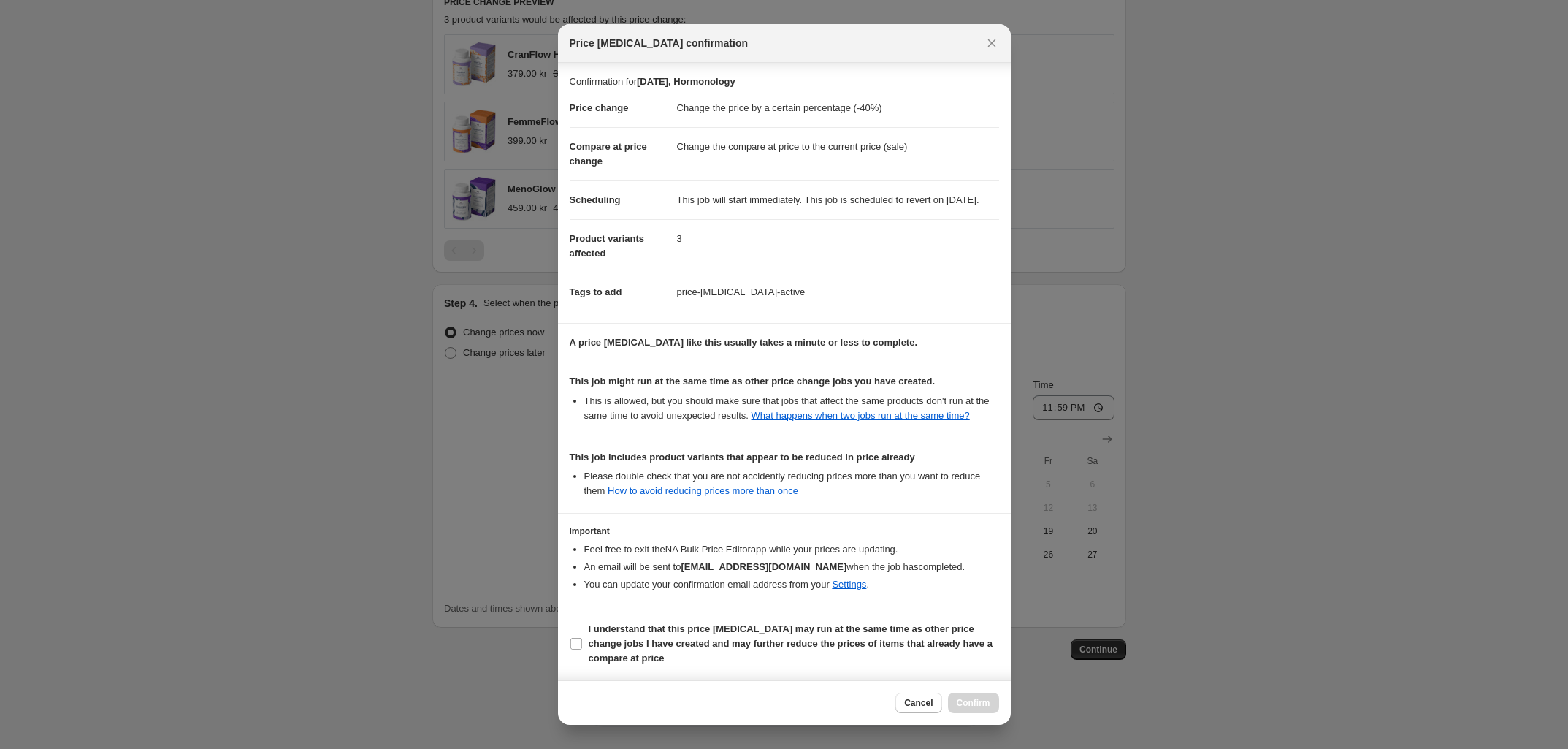
scroll to position [12, 0]
click at [574, 661] on label "I understand that this price change job may run at the same time as other price…" at bounding box center [784, 644] width 429 height 50
click at [574, 650] on input "I understand that this price change job may run at the same time as other price…" at bounding box center [577, 644] width 12 height 12
checkbox input "true"
click at [964, 704] on span "Confirm" at bounding box center [973, 703] width 33 height 12
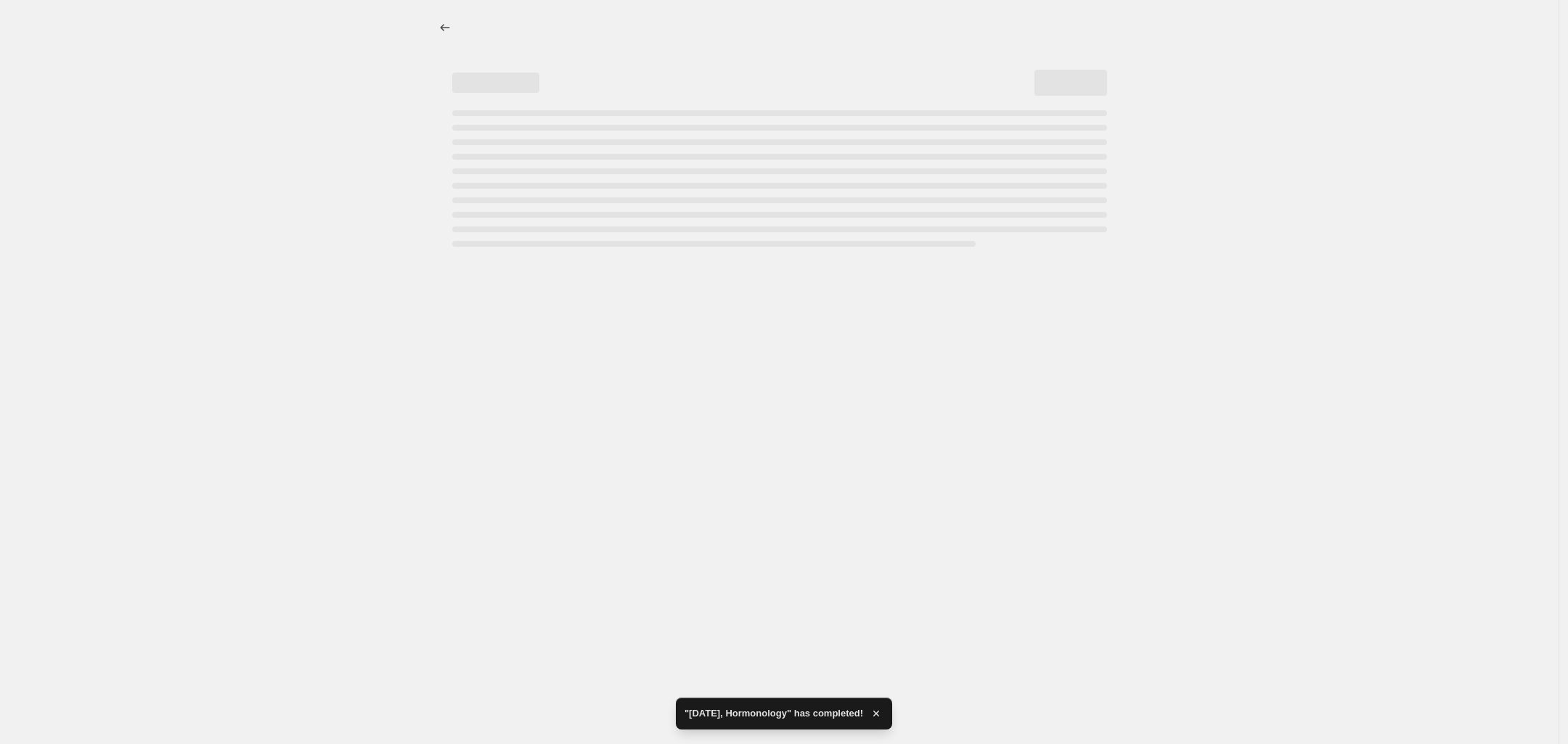
select select "percentage"
